Goal: Communication & Community: Connect with others

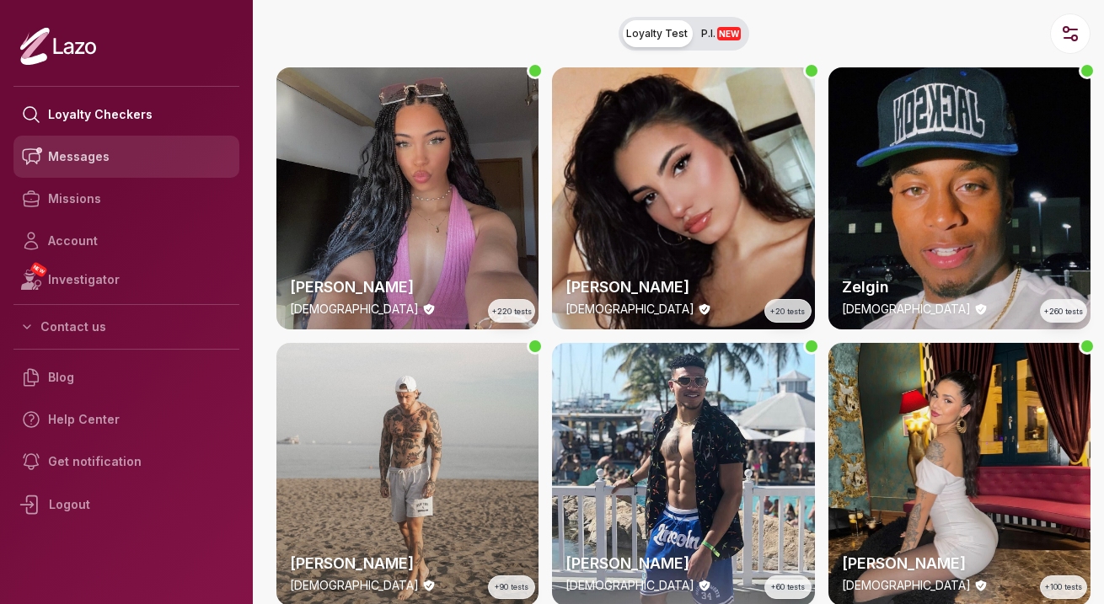
click at [133, 169] on link "Messages" at bounding box center [126, 157] width 226 height 42
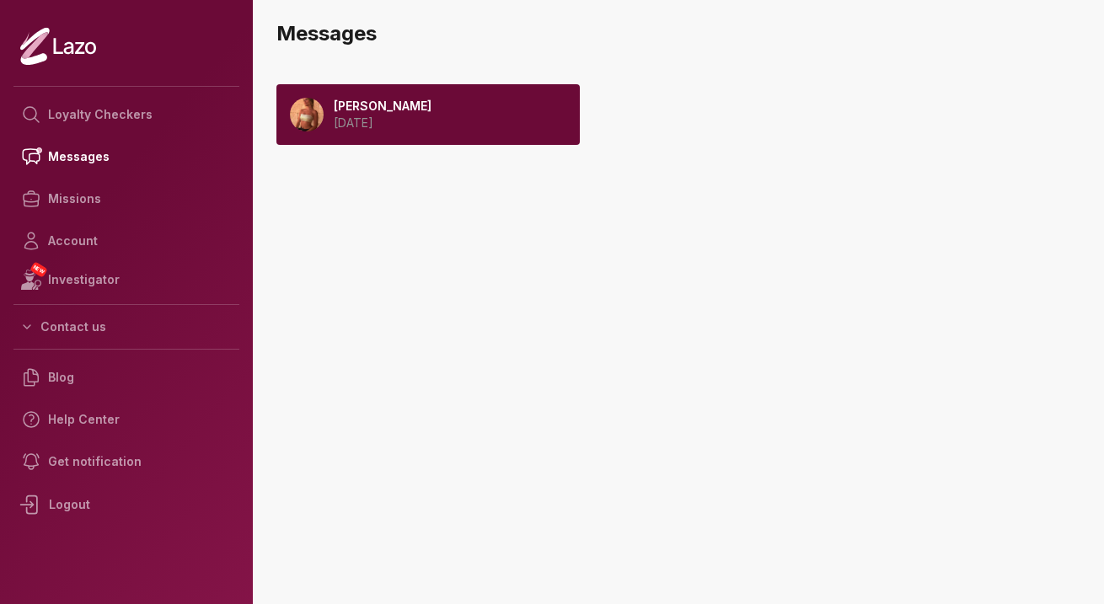
click at [450, 129] on div "[PERSON_NAME] [DATE]" at bounding box center [427, 114] width 303 height 61
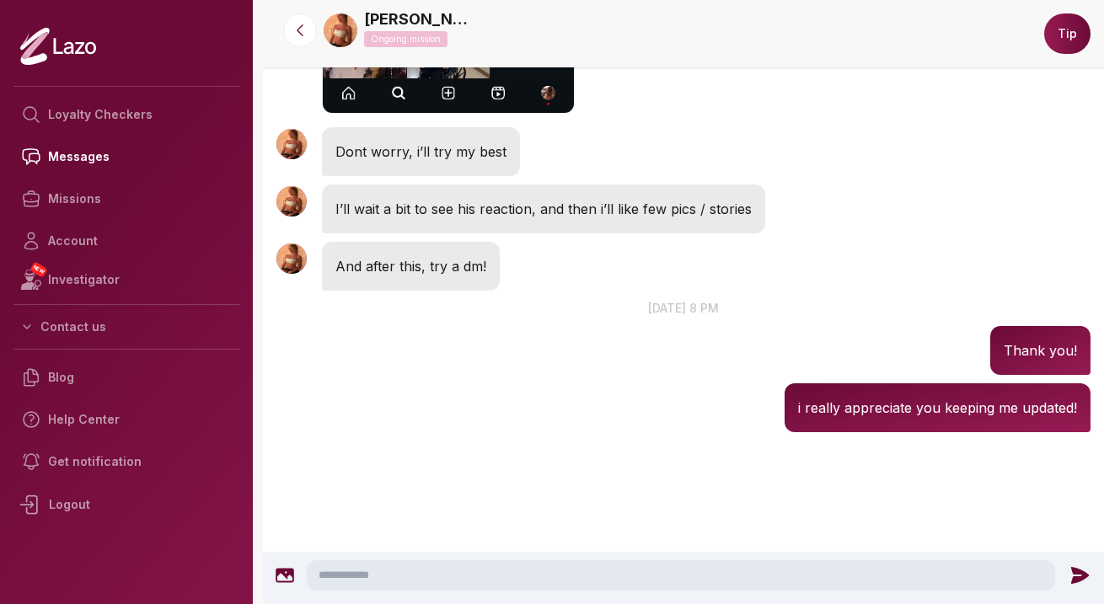
scroll to position [4181, 0]
